Goal: Information Seeking & Learning: Learn about a topic

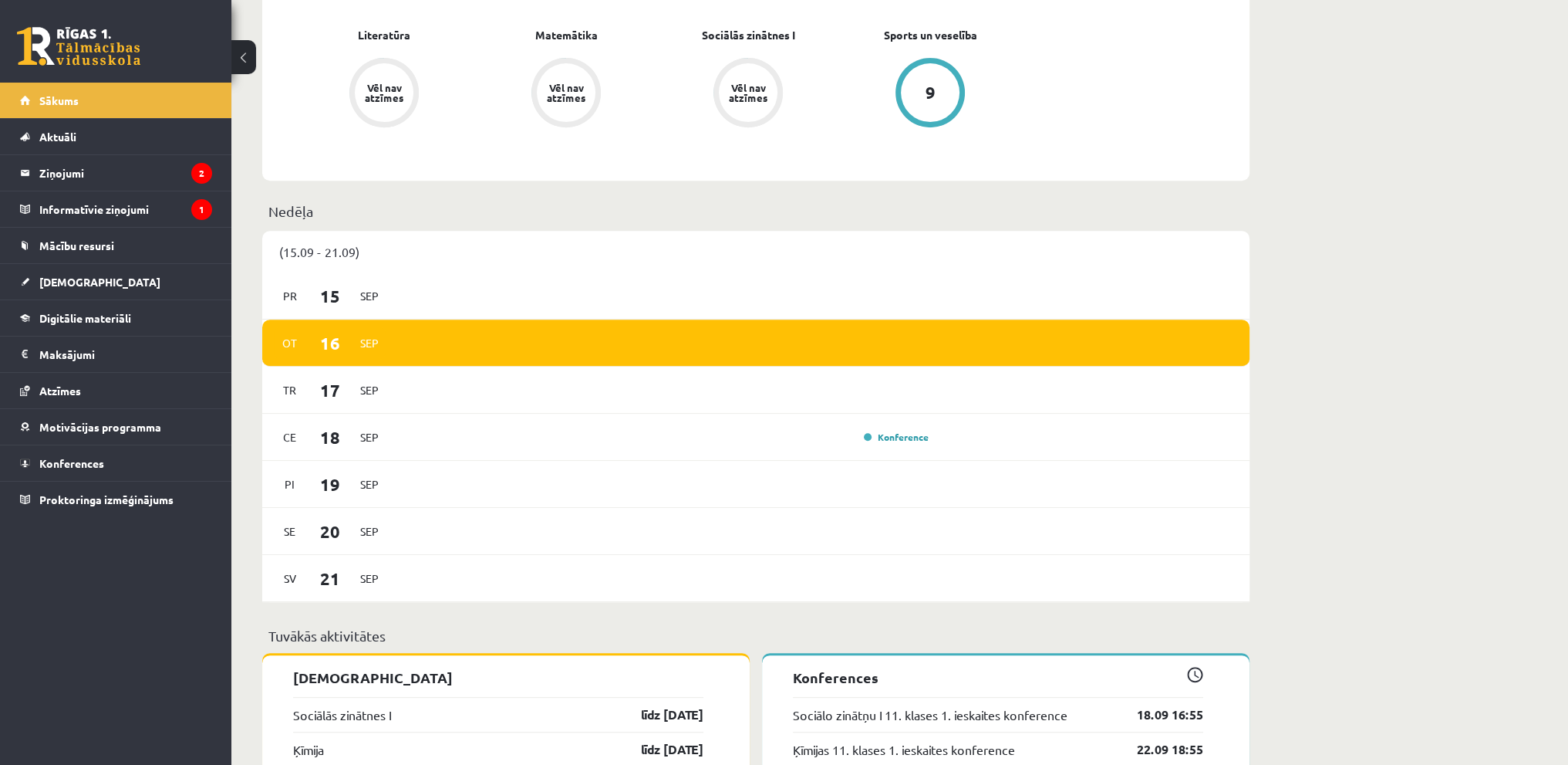
scroll to position [1003, 0]
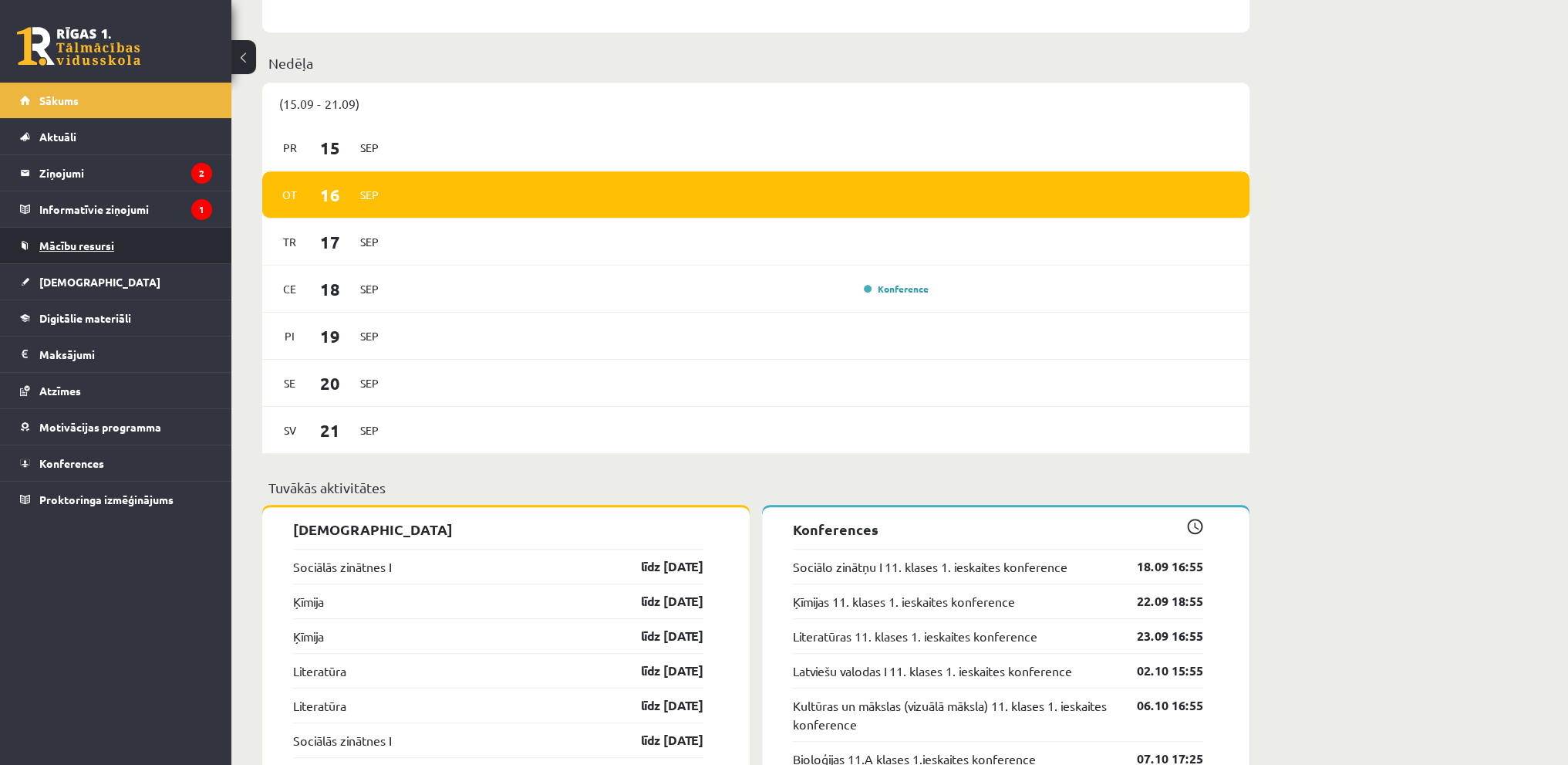
click at [63, 256] on link "Mācību resursi" at bounding box center [116, 245] width 192 height 36
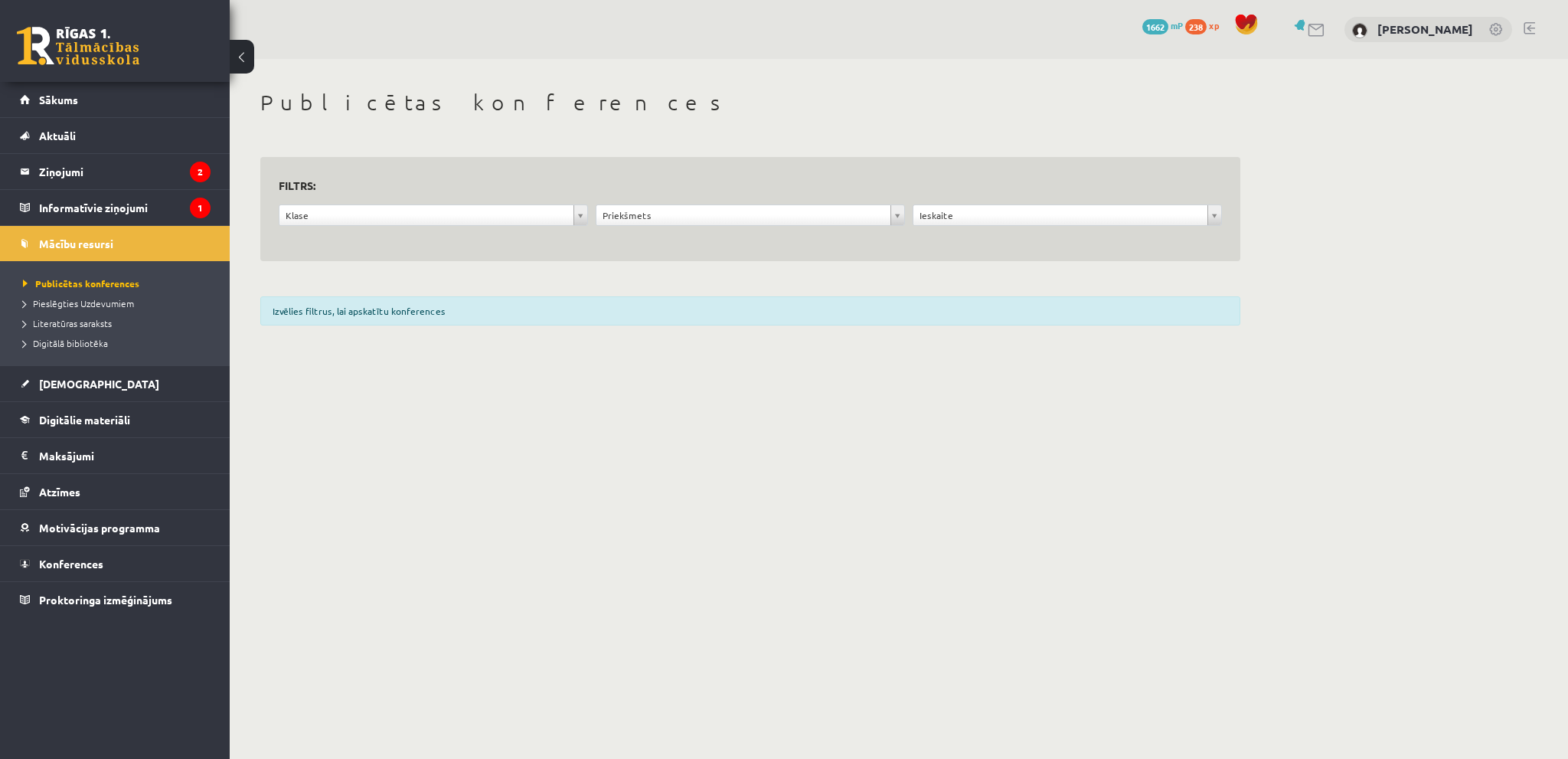
click at [487, 227] on div "Klase ***** ********" at bounding box center [433, 218] width 317 height 30
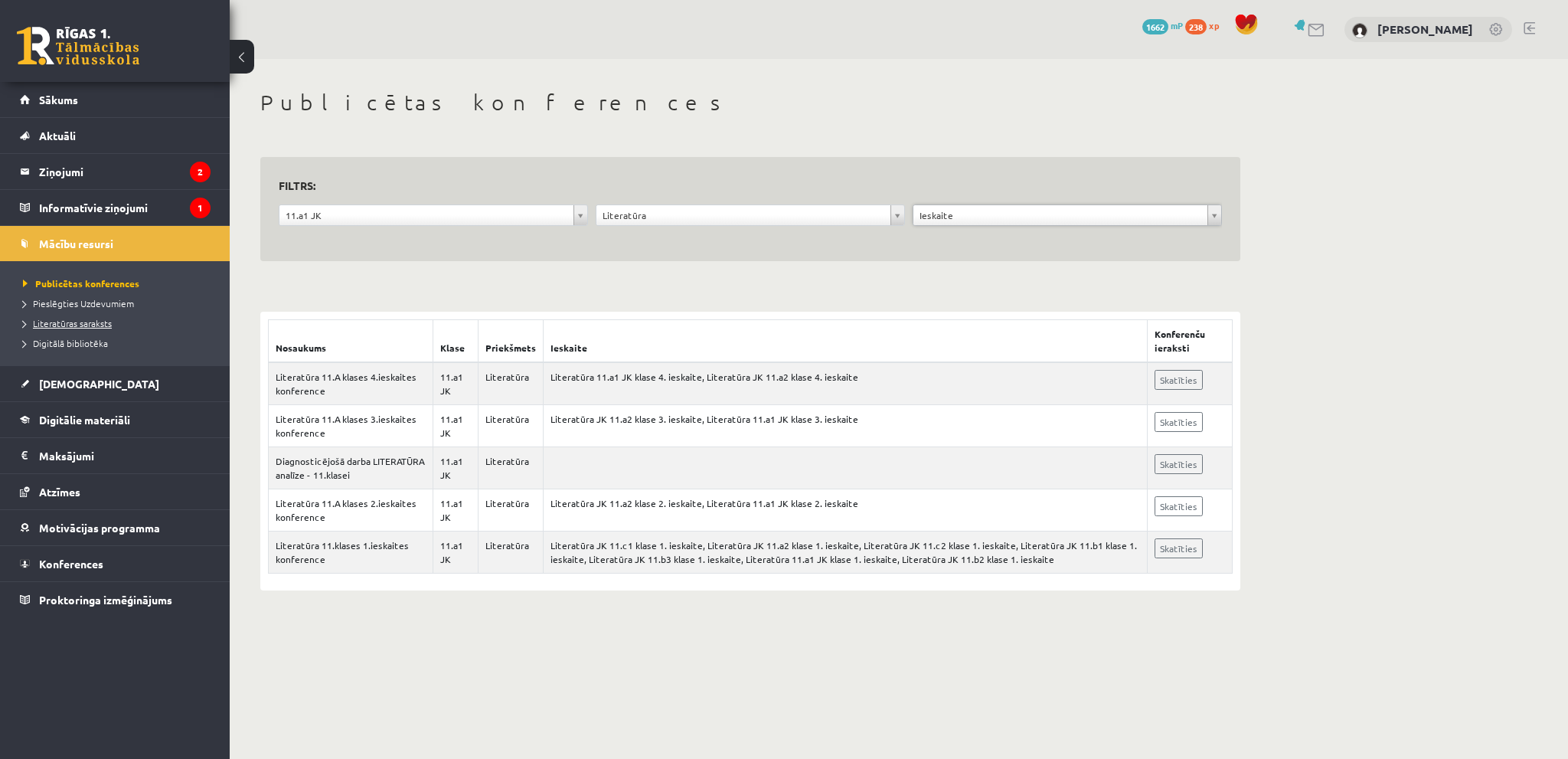
click at [92, 317] on span "Literatūras saraksts" at bounding box center [67, 322] width 89 height 12
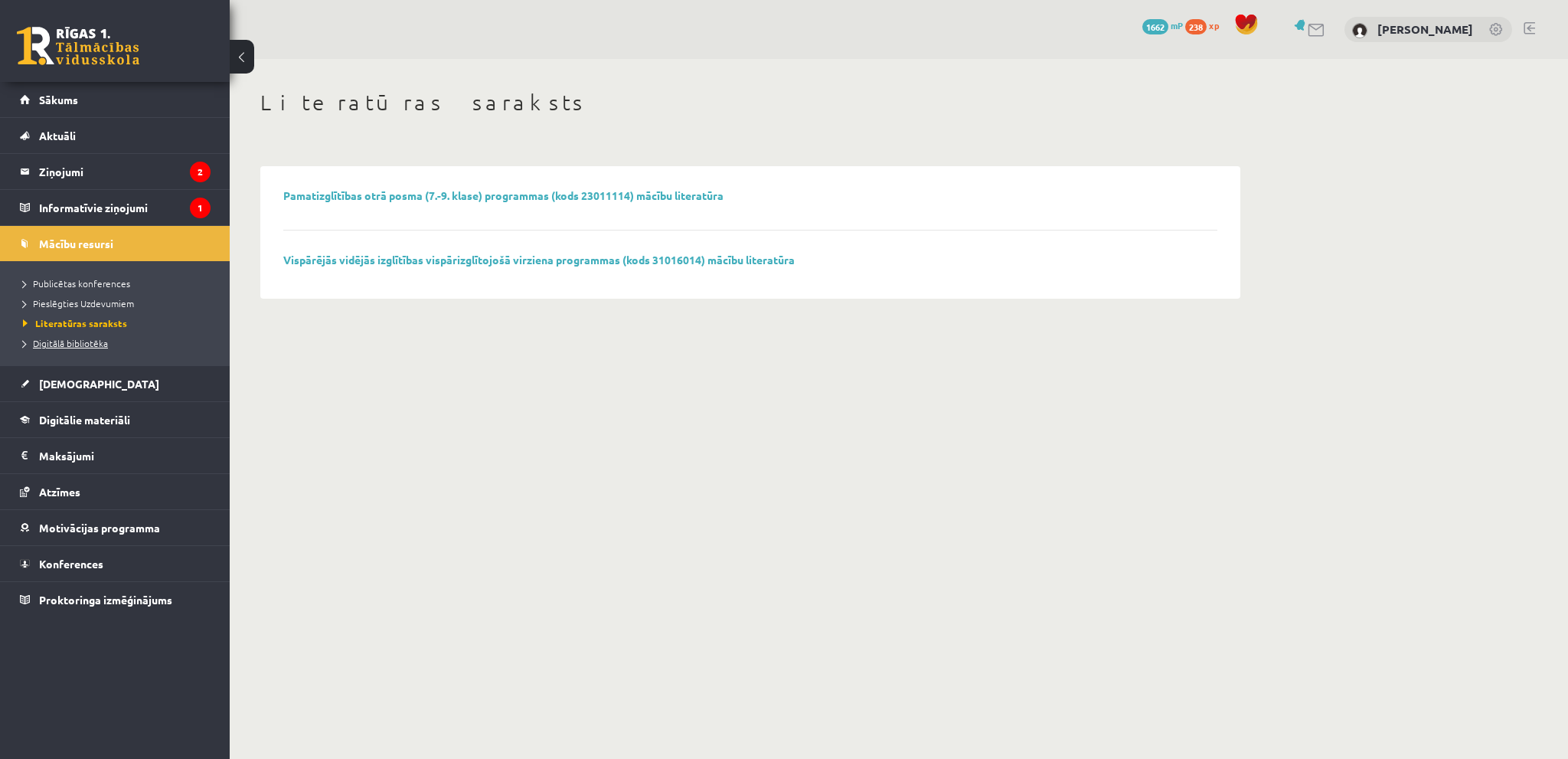
click at [111, 345] on link "Digitālā bibliotēka" at bounding box center [118, 342] width 192 height 13
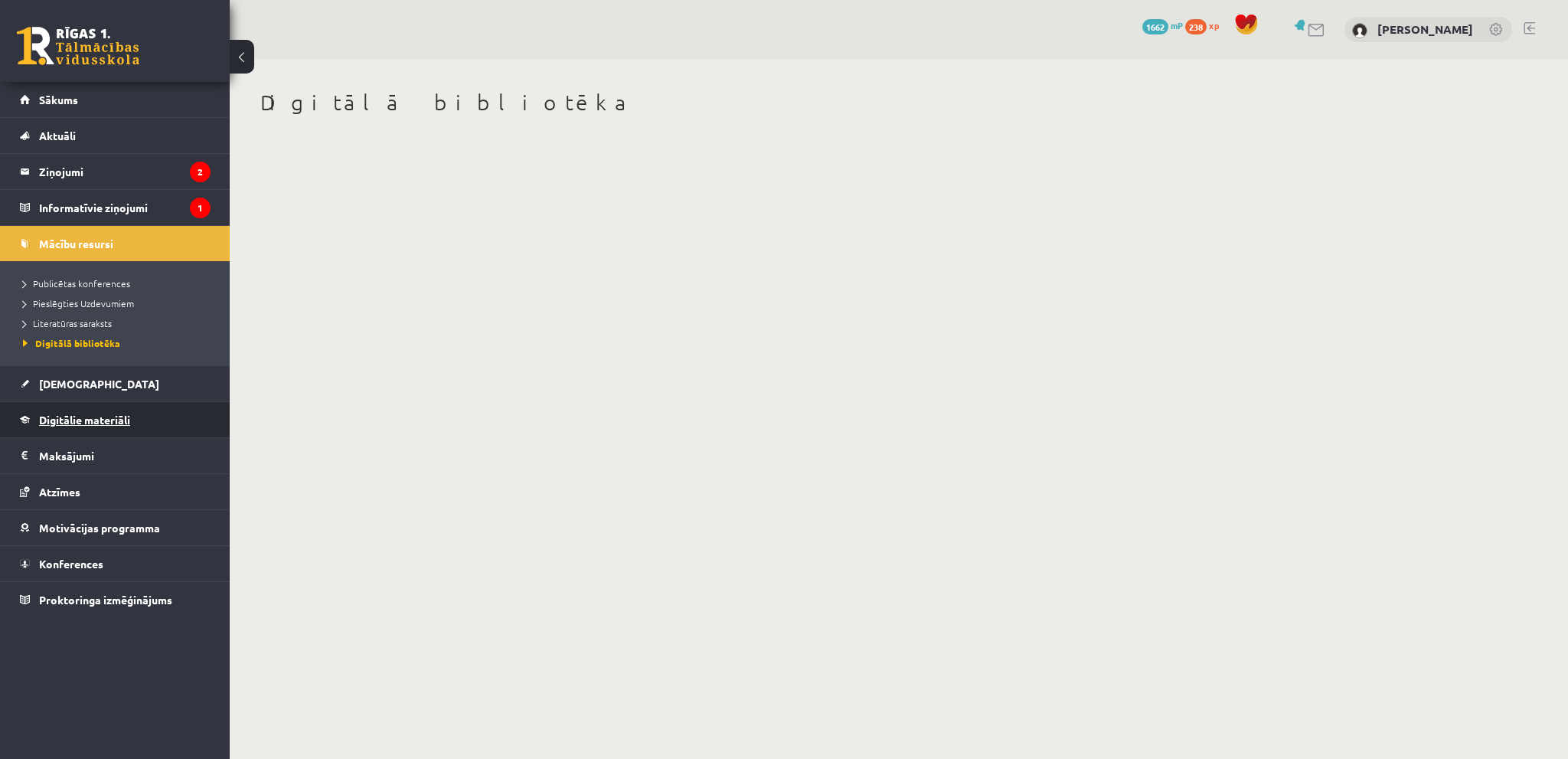
click at [99, 421] on span "Digitālie materiāli" at bounding box center [85, 420] width 92 height 13
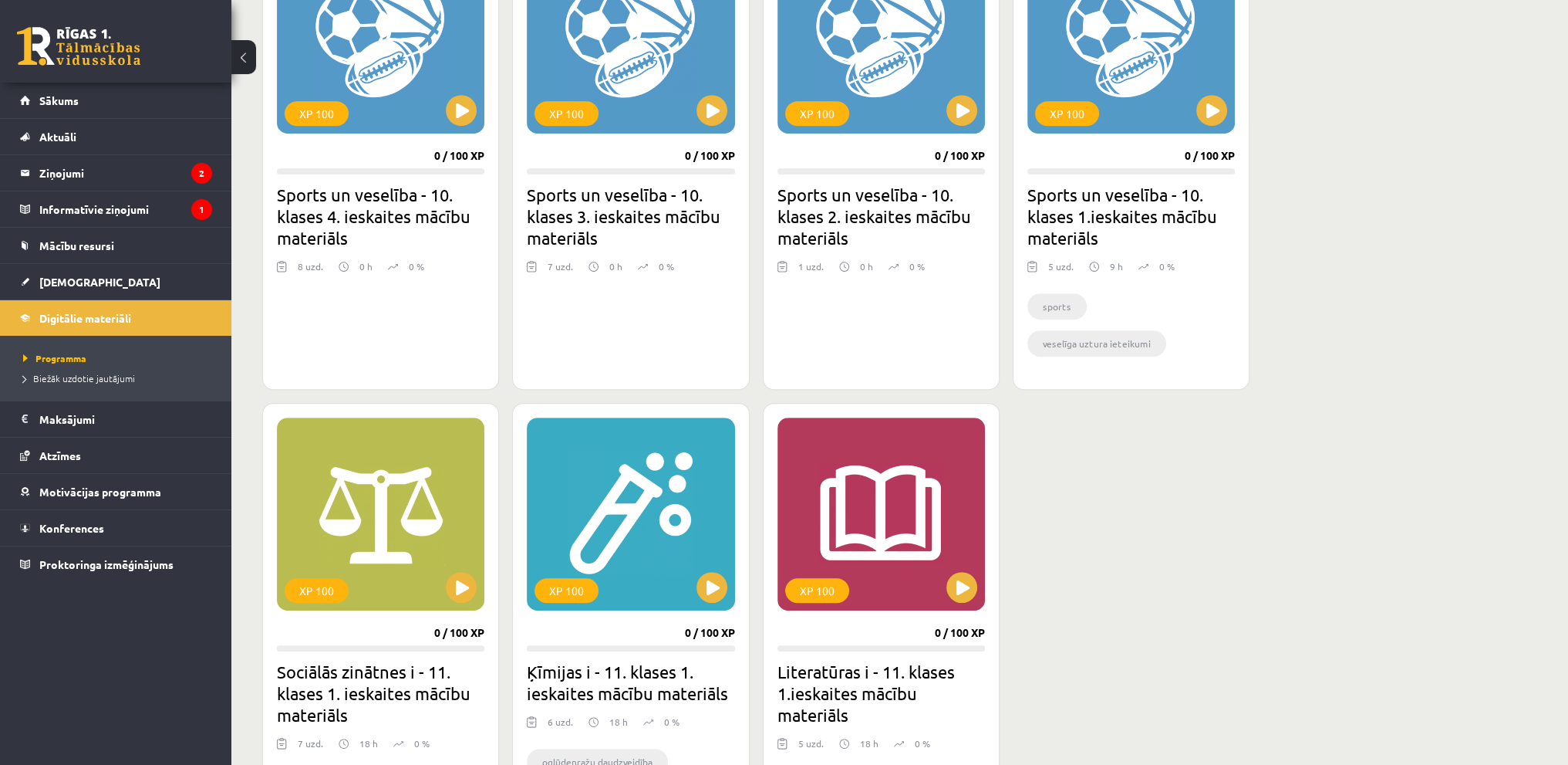
scroll to position [1157, 0]
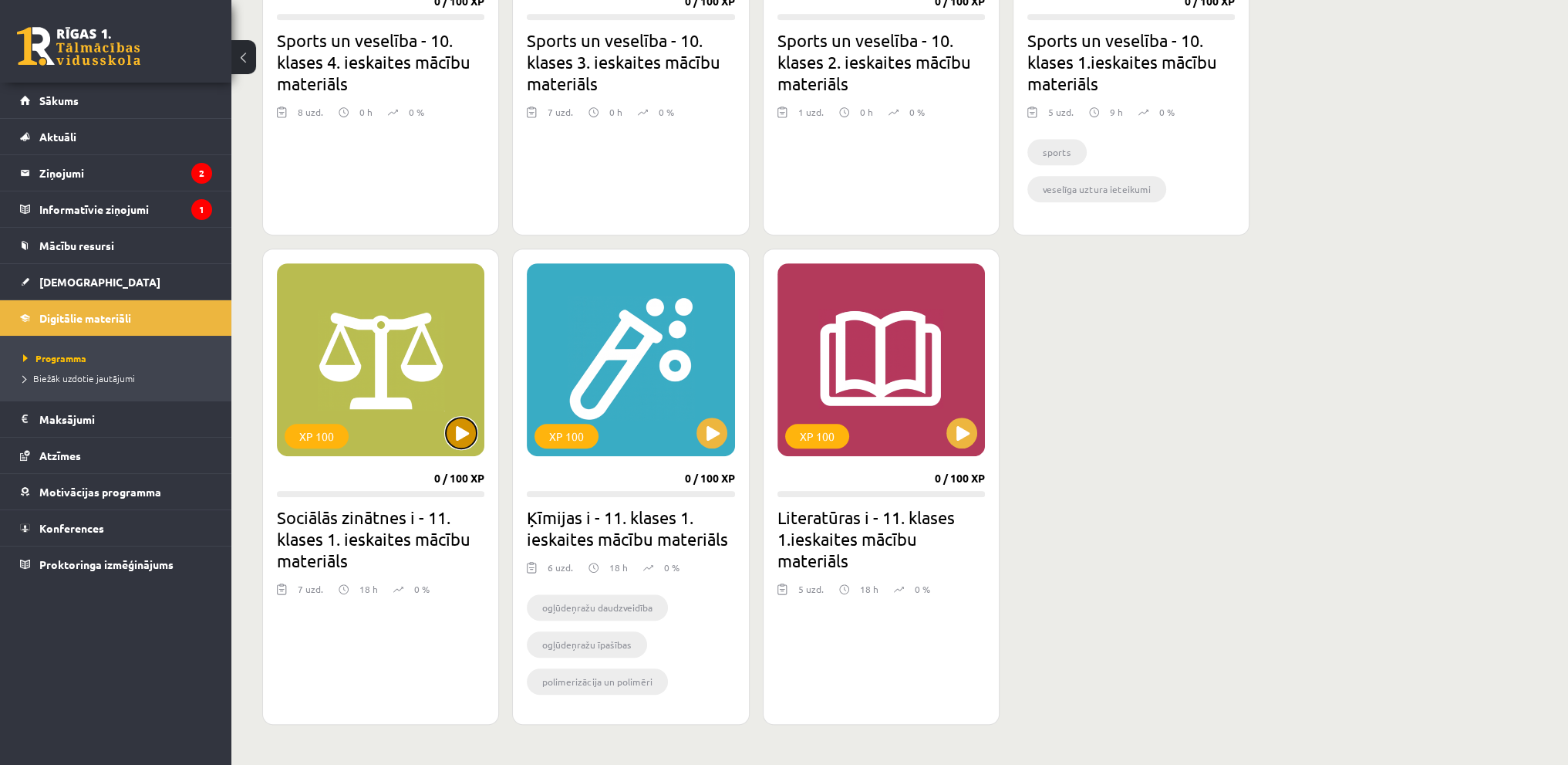
click at [457, 434] on button at bounding box center [461, 432] width 31 height 31
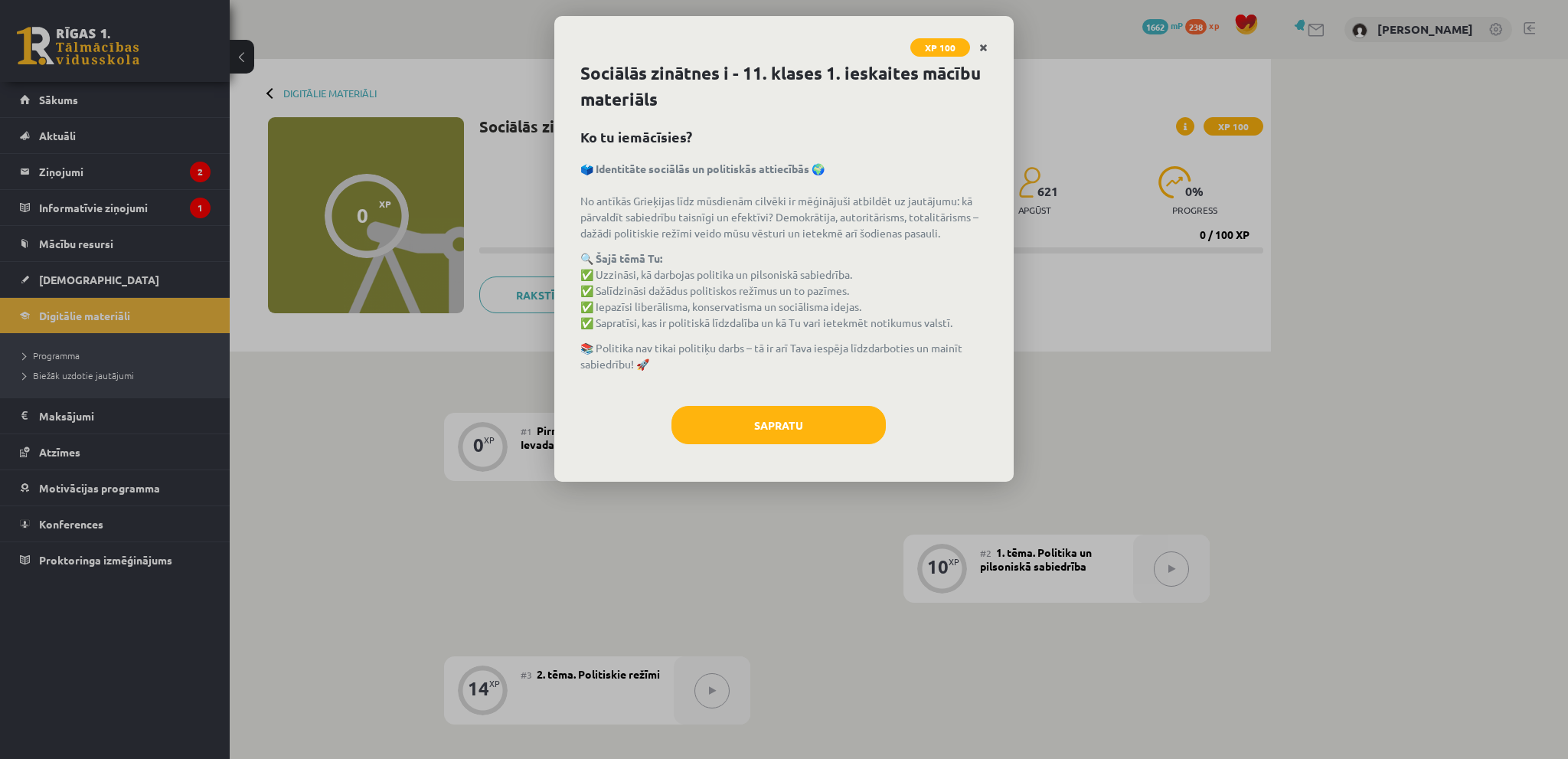
click at [981, 48] on icon "Close" at bounding box center [983, 48] width 9 height 10
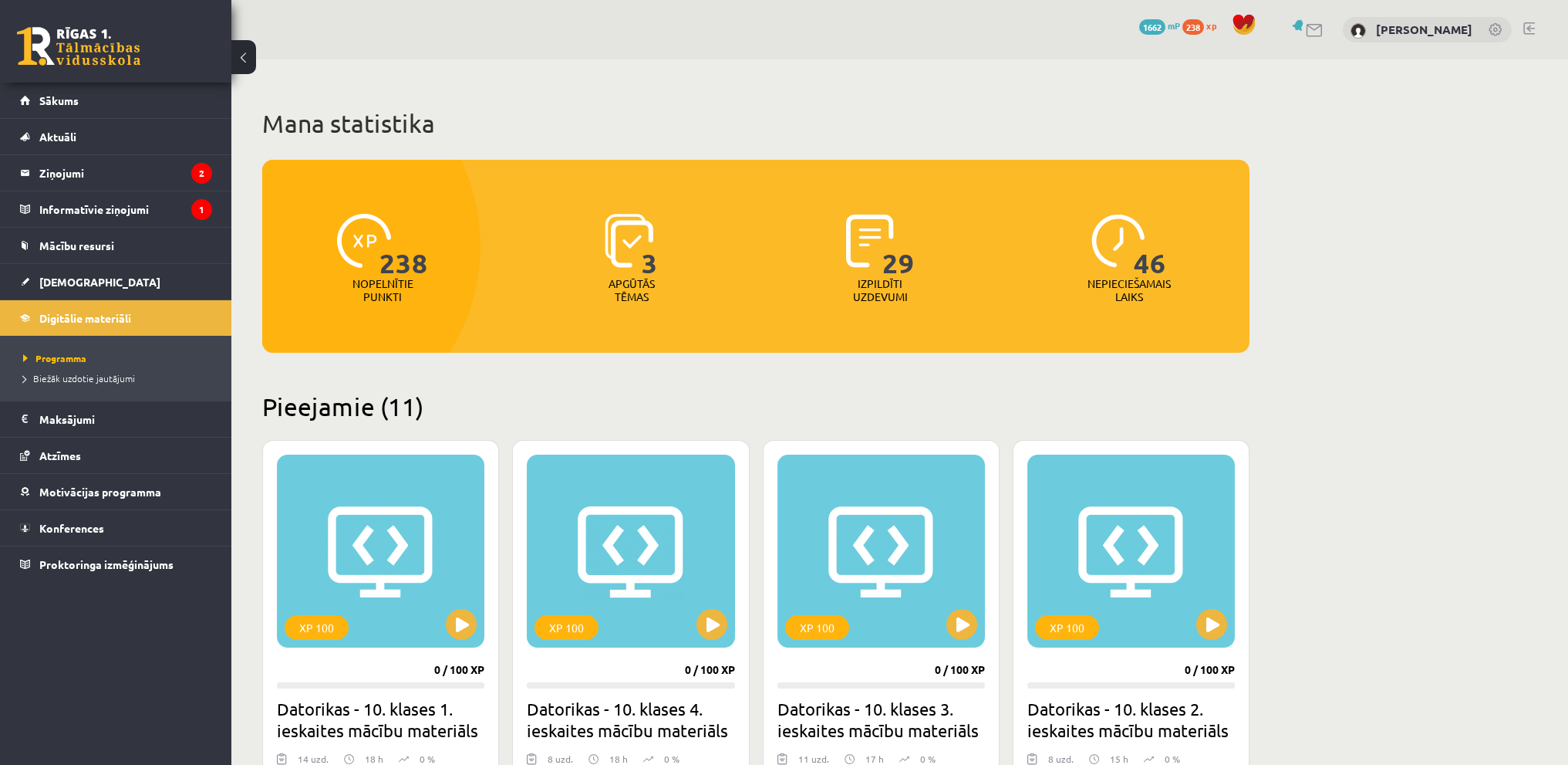
scroll to position [1157, 0]
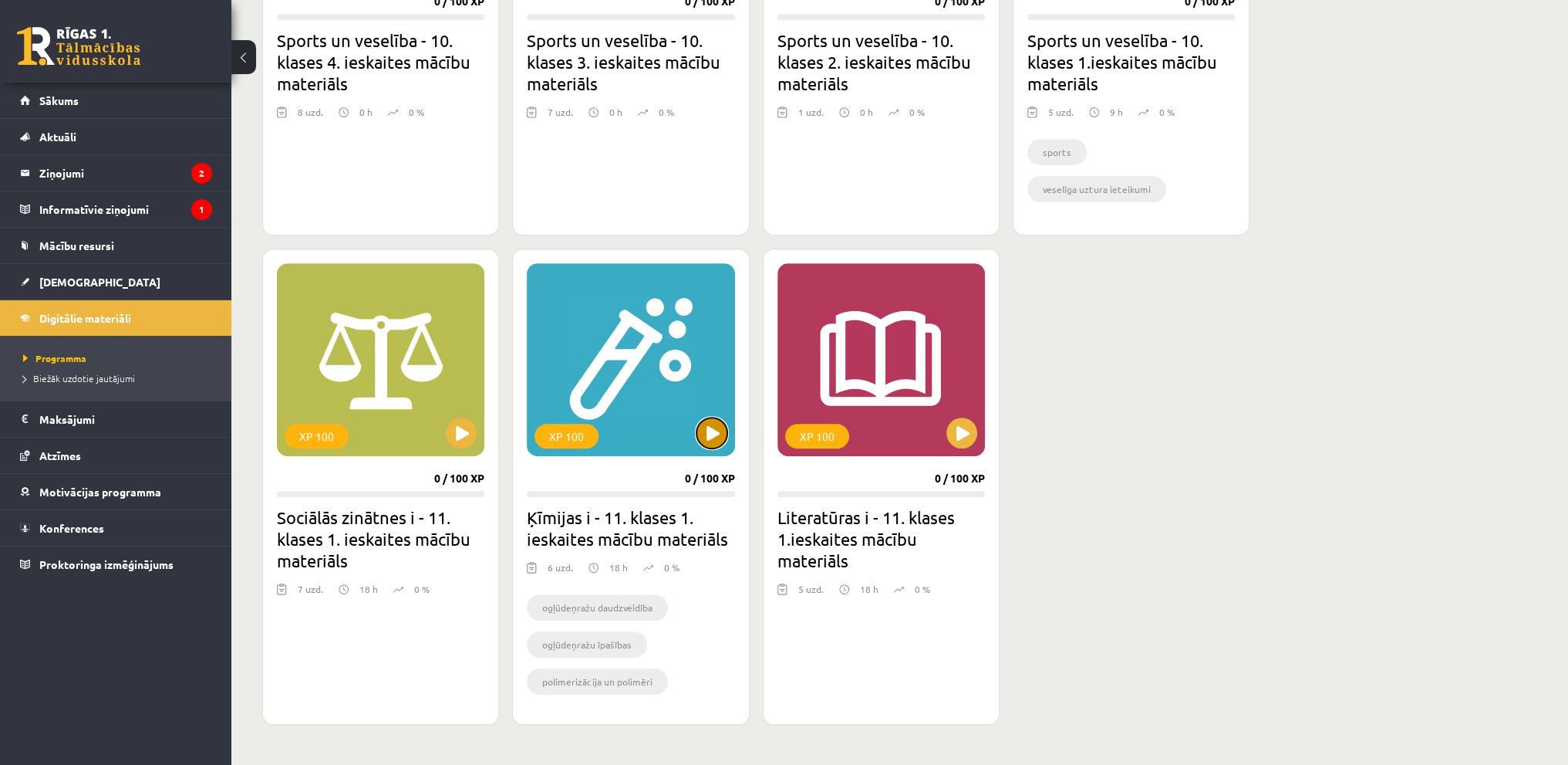
click at [718, 417] on button at bounding box center [712, 432] width 31 height 31
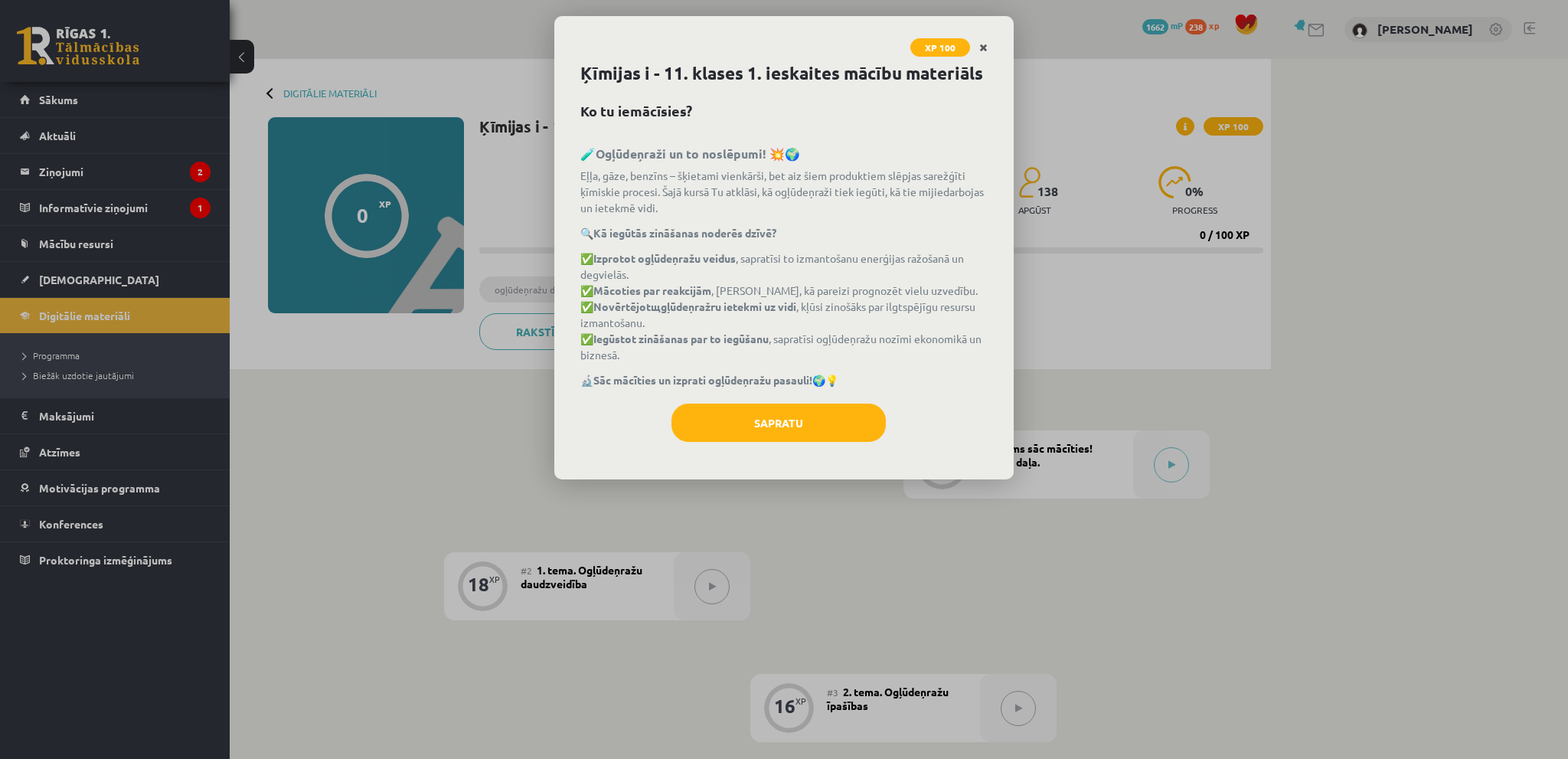
click at [983, 43] on icon "Close" at bounding box center [983, 48] width 9 height 10
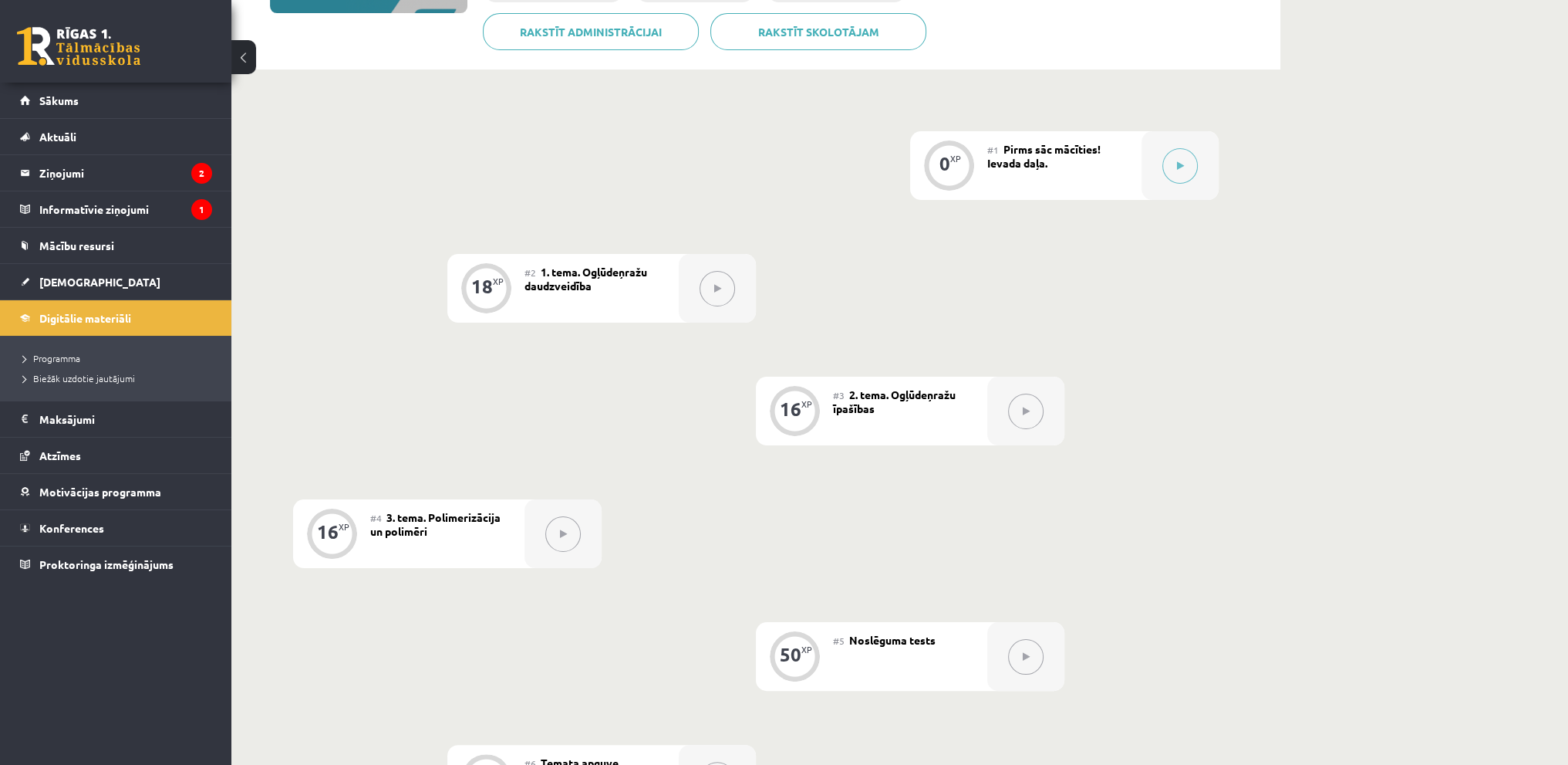
scroll to position [385, 0]
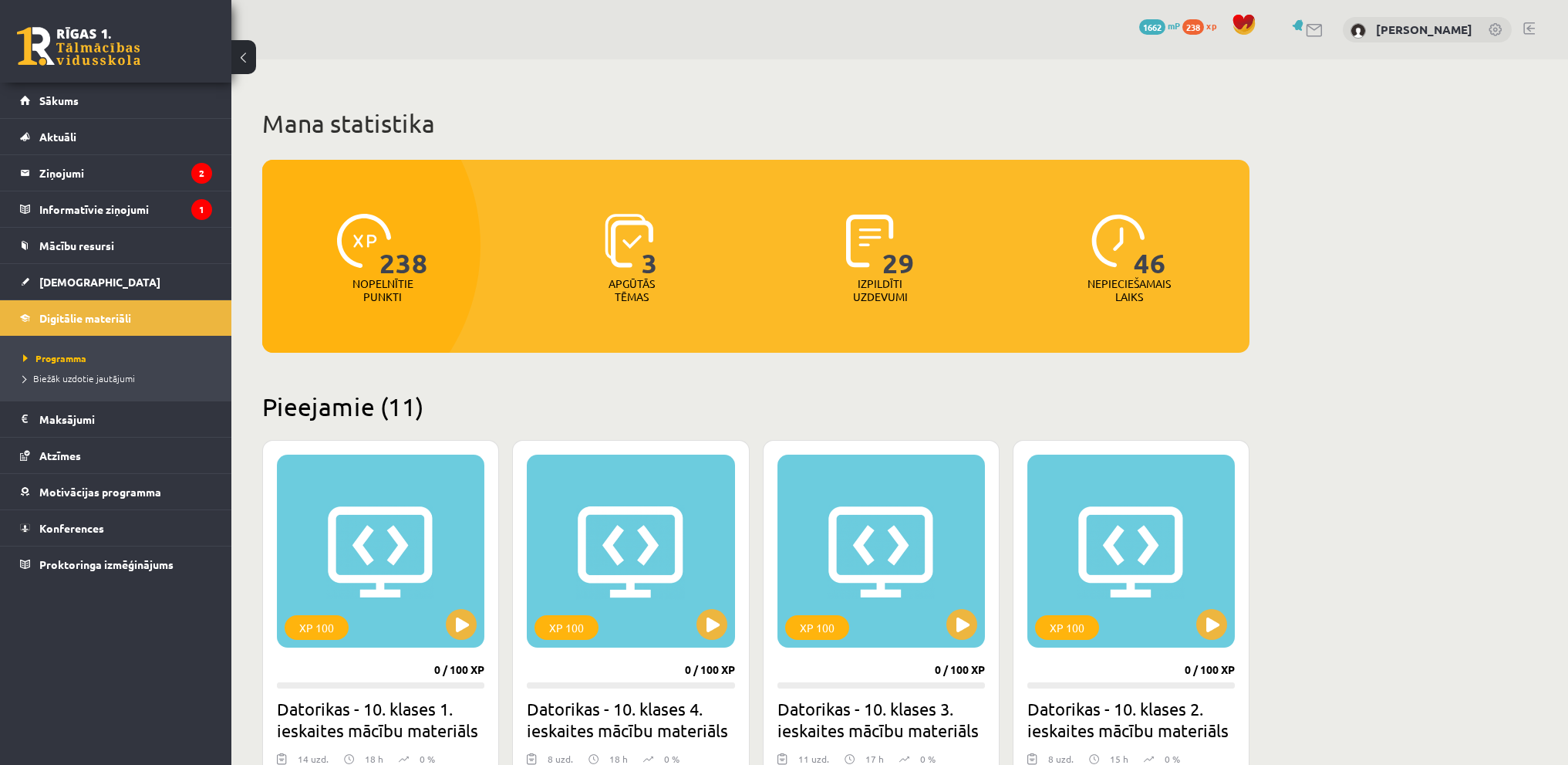
scroll to position [1157, 0]
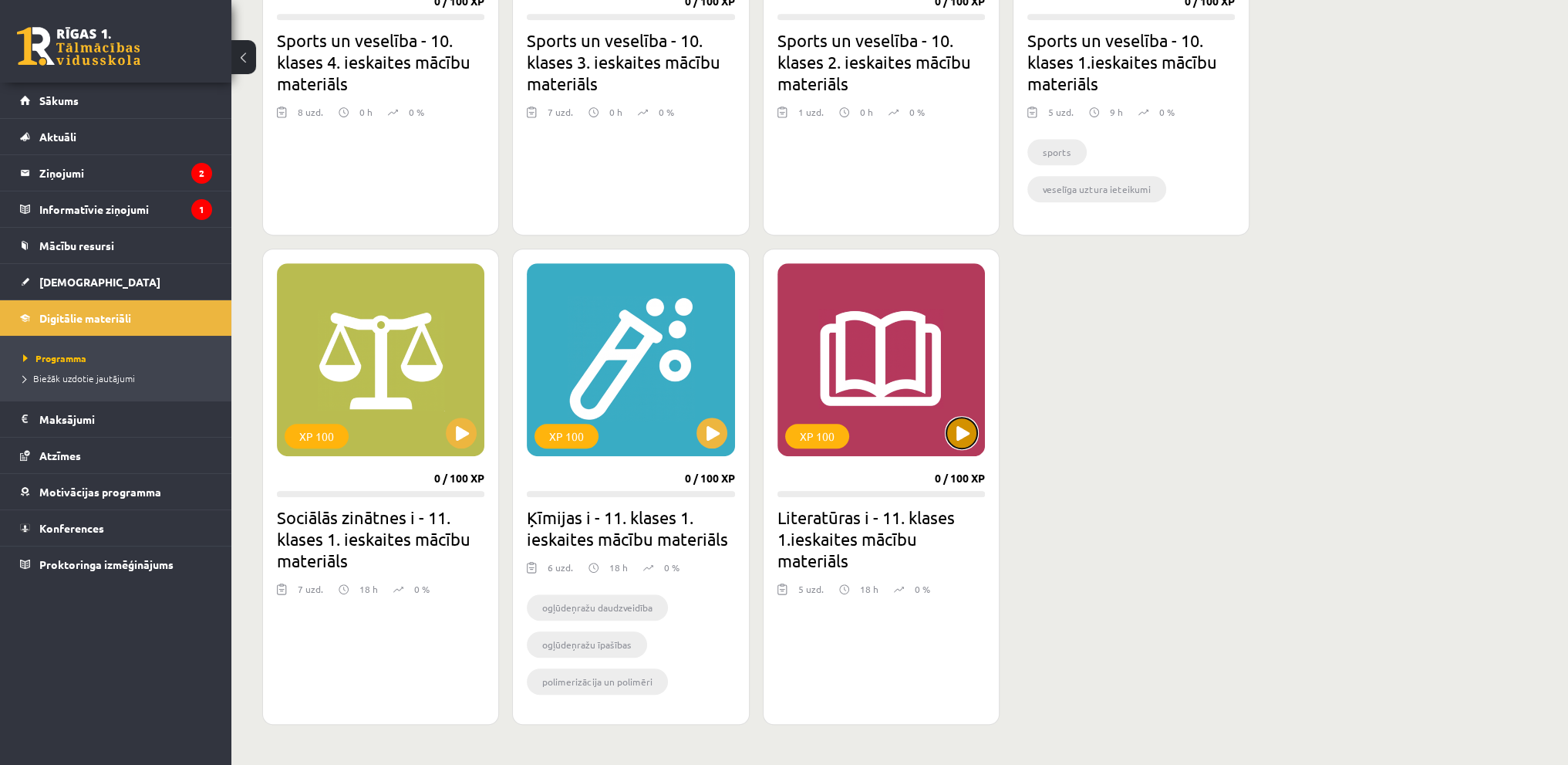
click at [971, 422] on button at bounding box center [962, 432] width 31 height 31
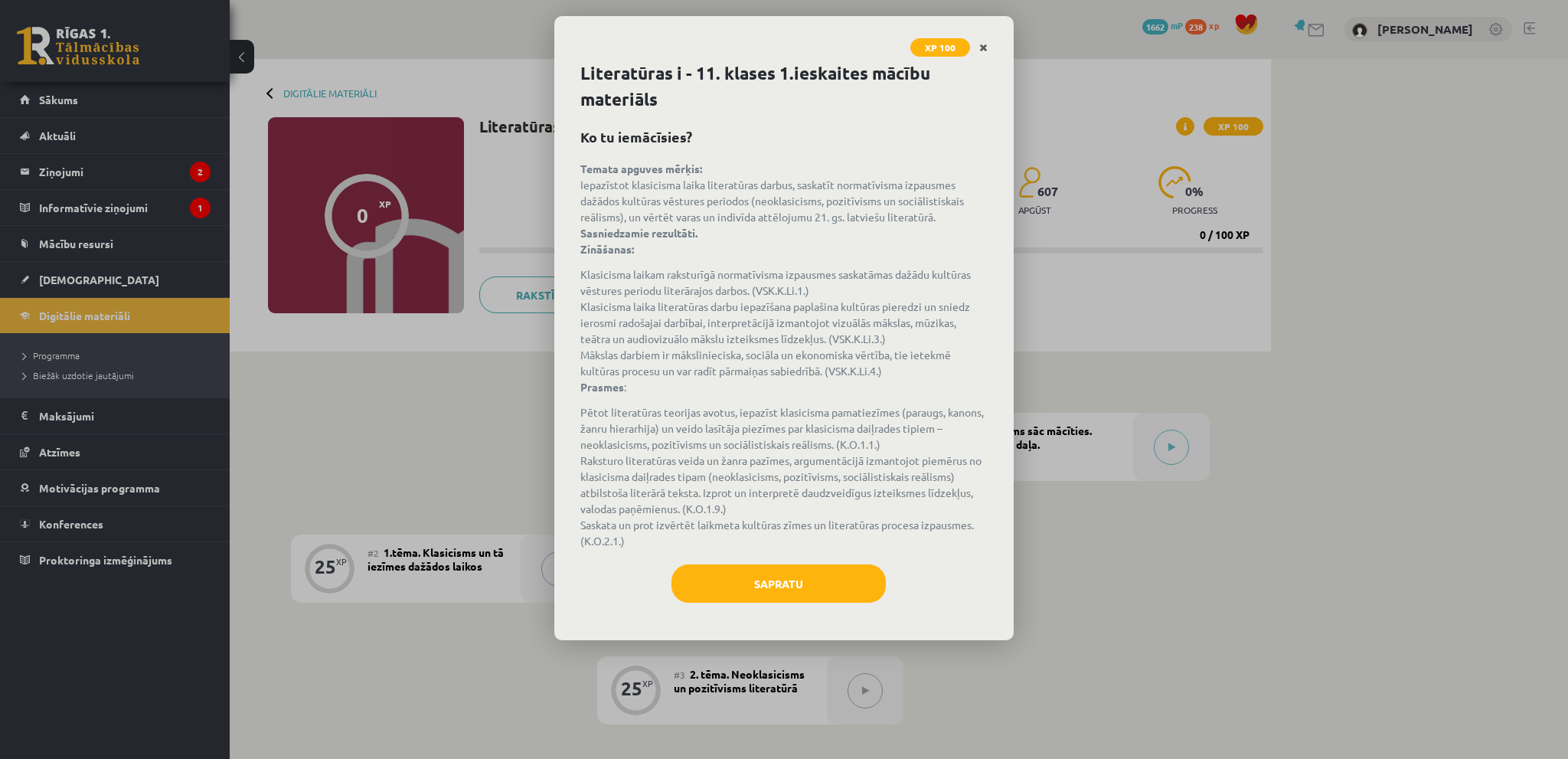
click at [986, 50] on icon "Close" at bounding box center [983, 48] width 9 height 10
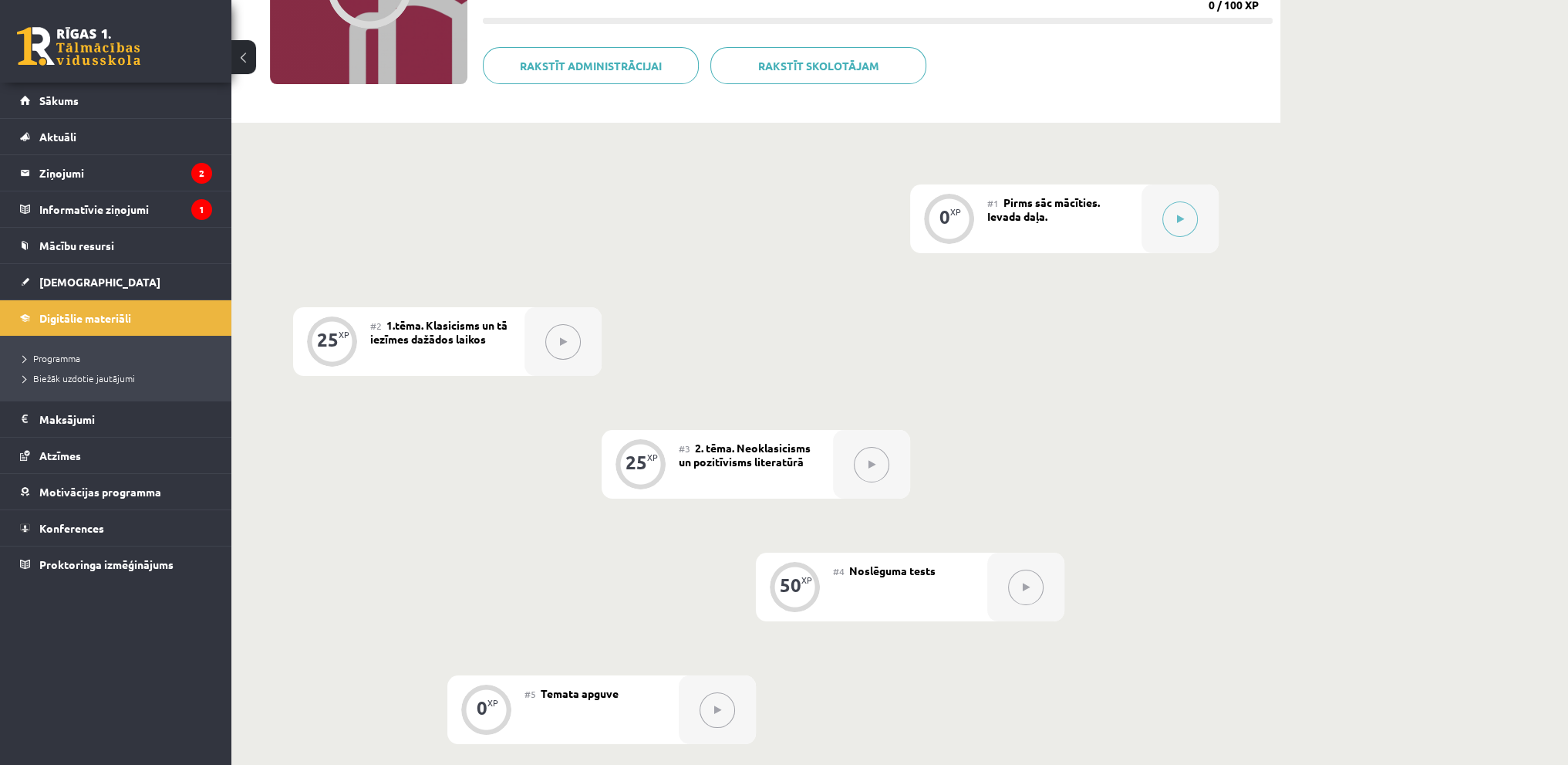
scroll to position [308, 0]
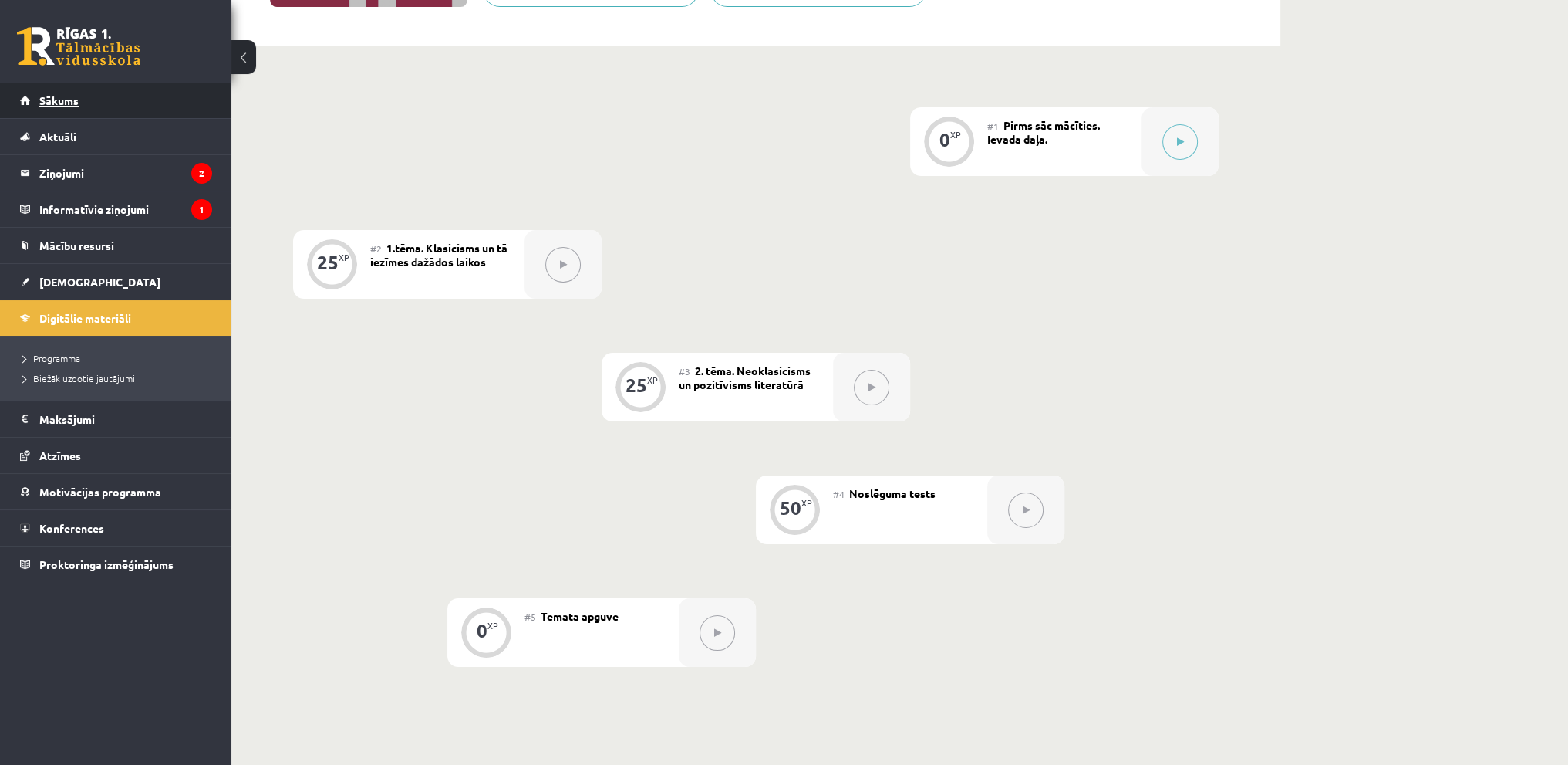
click at [66, 101] on span "Sākums" at bounding box center [59, 100] width 39 height 13
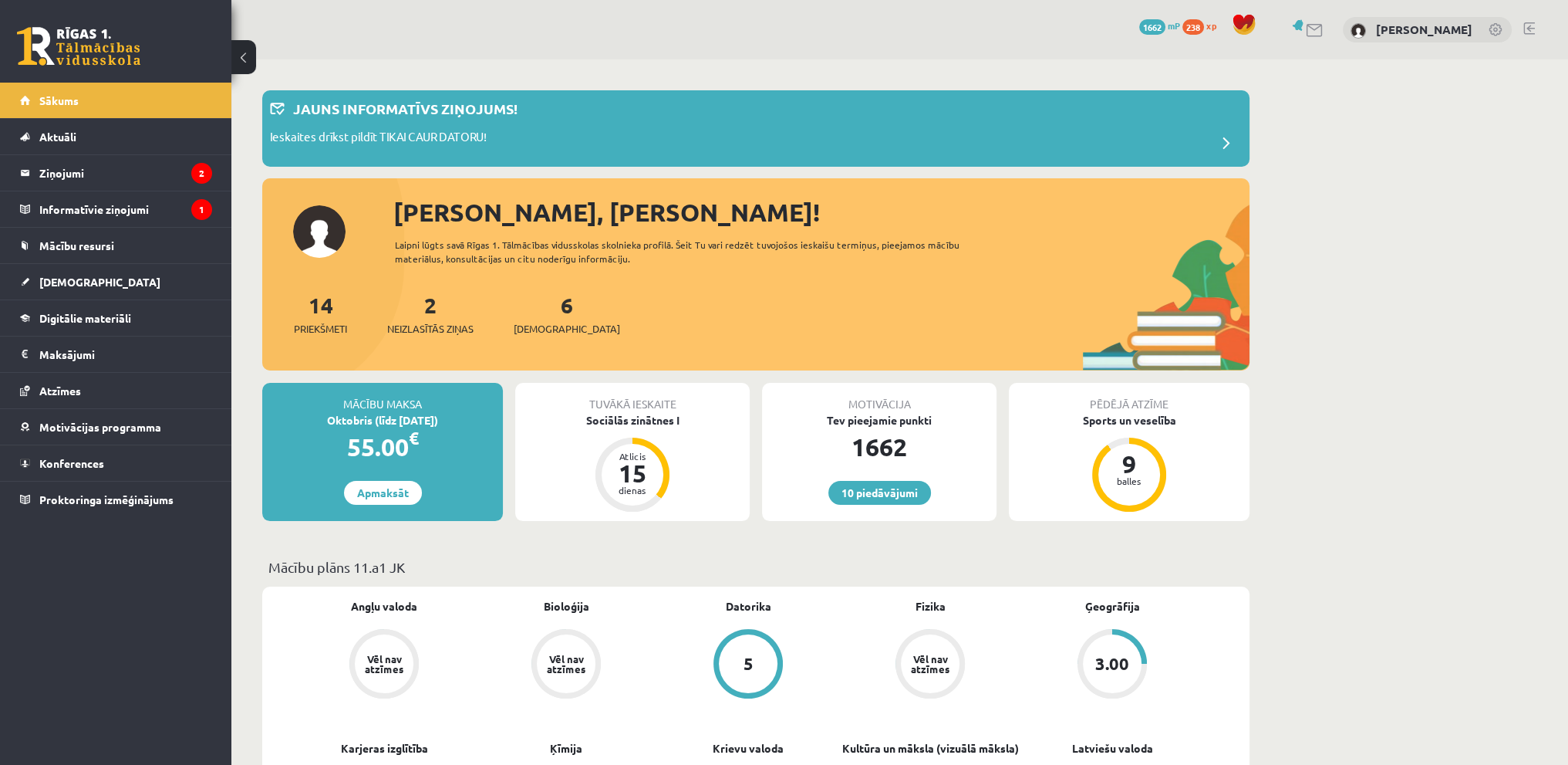
click at [1528, 27] on link at bounding box center [1530, 28] width 12 height 12
